Goal: Task Accomplishment & Management: Complete application form

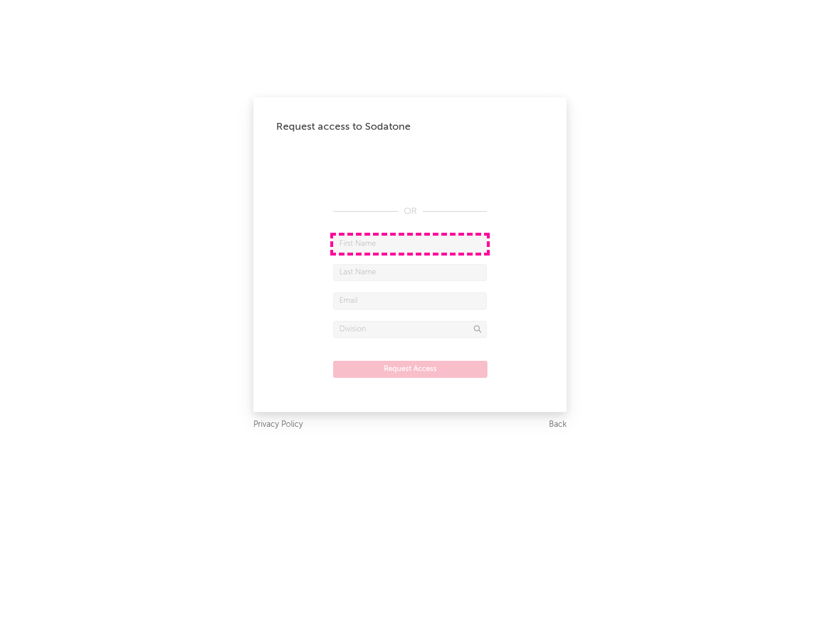
click at [410, 244] on input "text" at bounding box center [410, 244] width 154 height 17
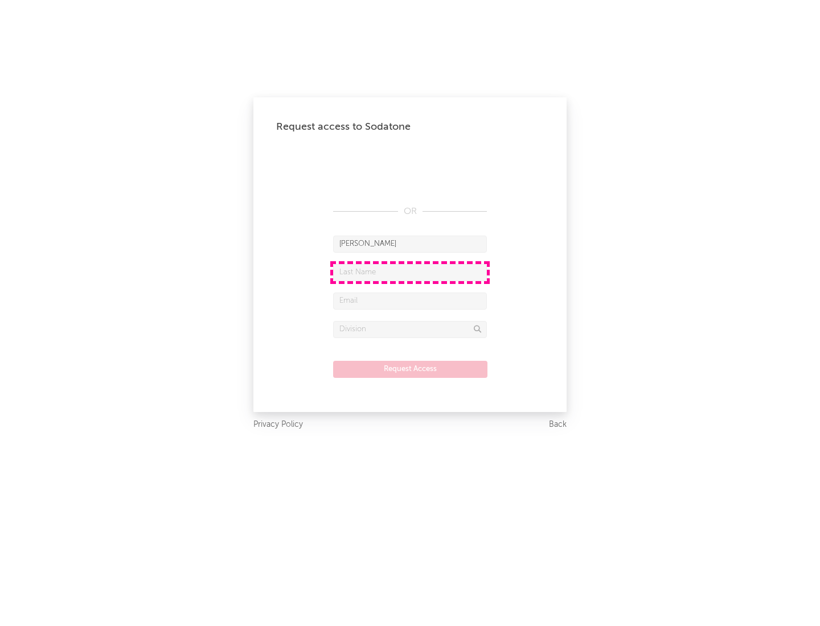
type input "[PERSON_NAME]"
click at [410, 272] on input "text" at bounding box center [410, 272] width 154 height 17
type input "[PERSON_NAME]"
click at [410, 301] on input "text" at bounding box center [410, 301] width 154 height 17
type input "[EMAIL_ADDRESS][DOMAIN_NAME]"
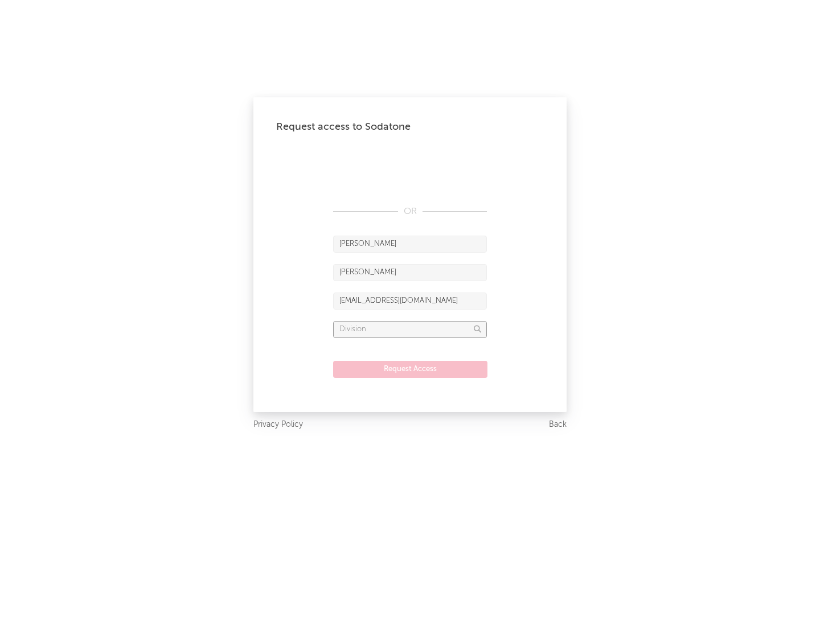
click at [410, 329] on input "text" at bounding box center [410, 329] width 154 height 17
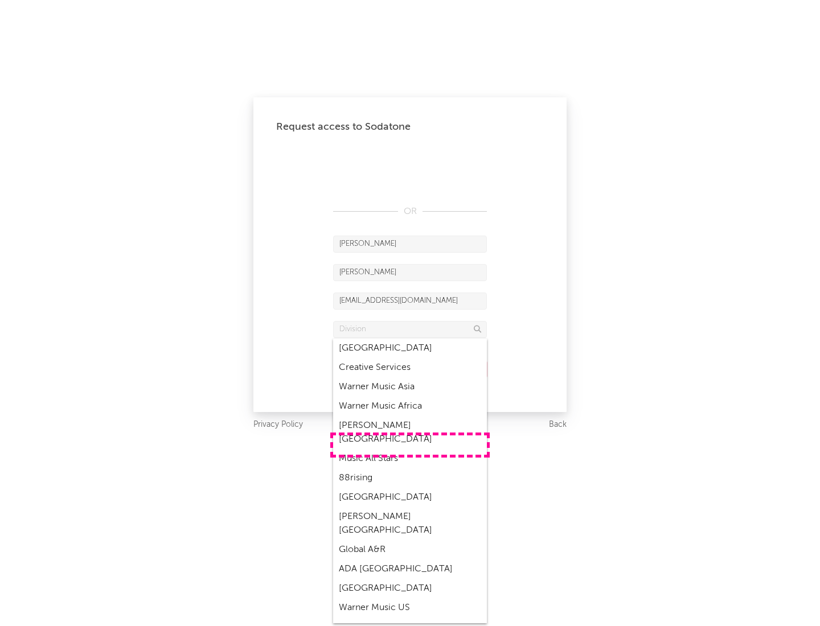
click at [410, 449] on div "Music All Stars" at bounding box center [410, 458] width 154 height 19
type input "Music All Stars"
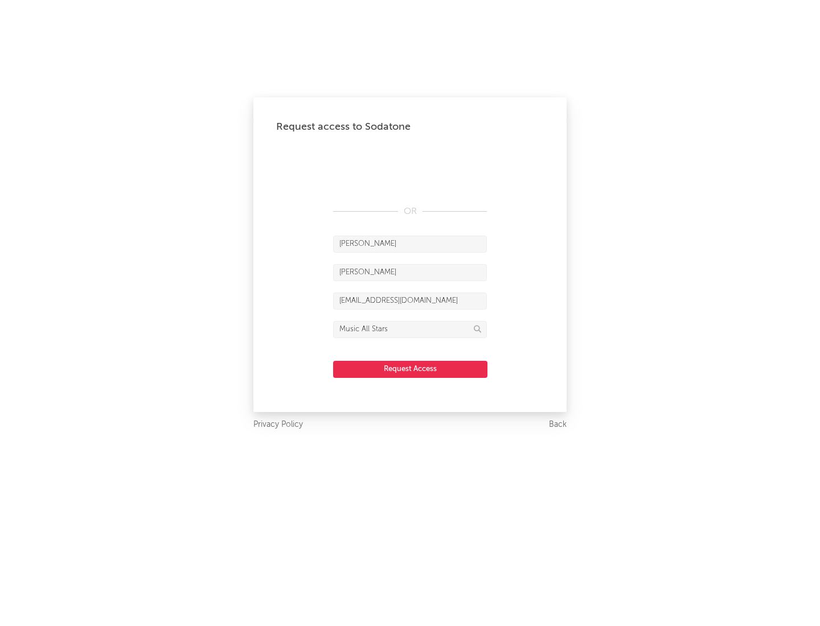
click at [410, 369] on button "Request Access" at bounding box center [410, 369] width 154 height 17
